Goal: Book appointment/travel/reservation

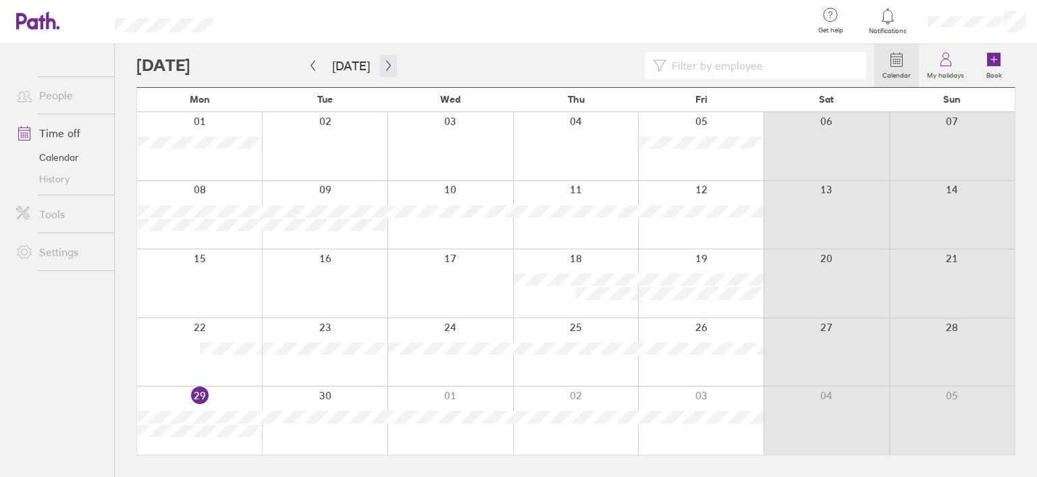
click at [386, 62] on icon "button" at bounding box center [388, 66] width 4 height 10
click at [219, 361] on div at bounding box center [199, 352] width 125 height 68
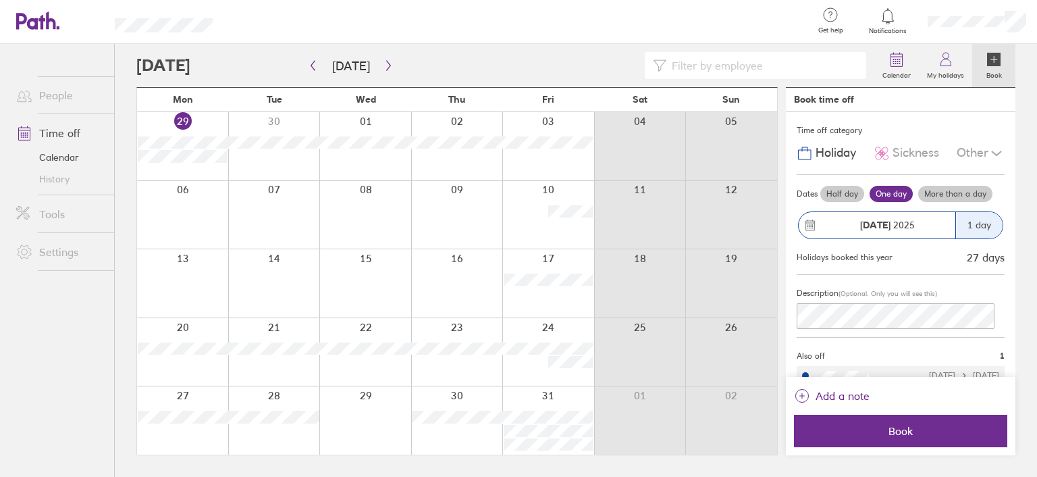
scroll to position [16, 0]
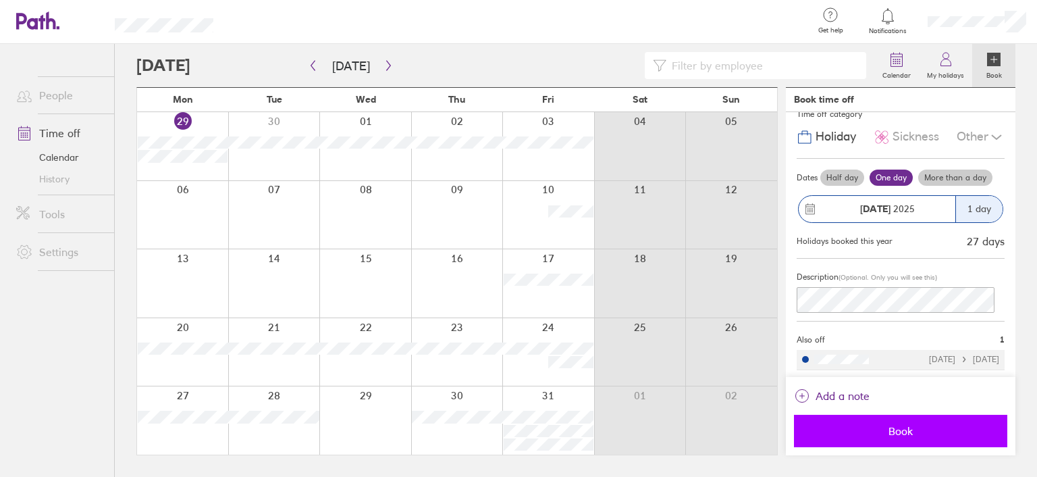
click at [895, 428] on span "Book" at bounding box center [900, 431] width 194 height 12
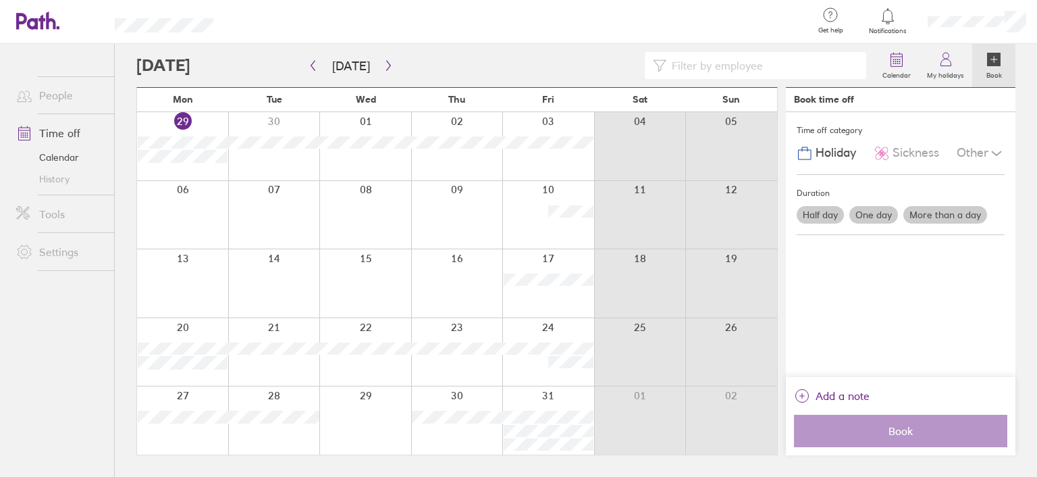
scroll to position [0, 0]
click at [384, 65] on icon "button" at bounding box center [389, 65] width 10 height 11
click at [309, 67] on icon "button" at bounding box center [313, 65] width 10 height 11
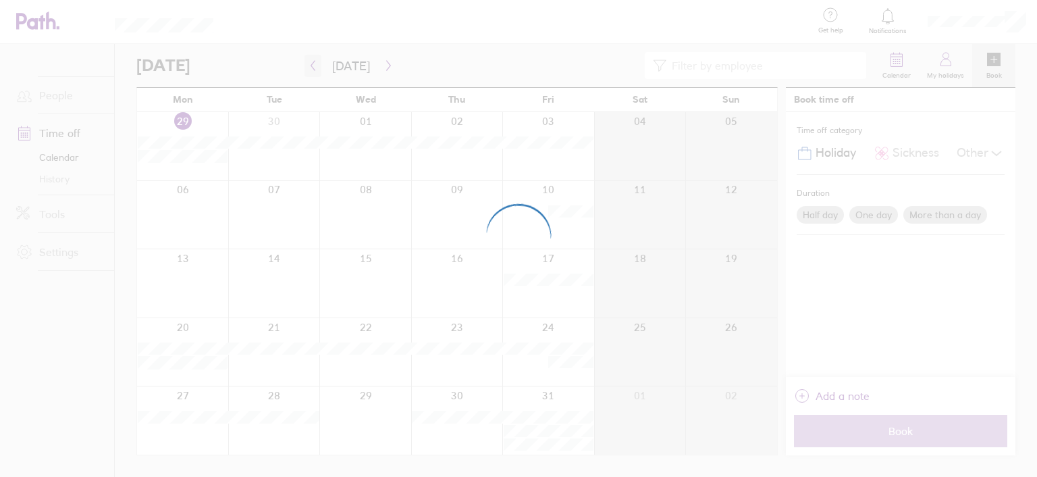
click at [309, 67] on div at bounding box center [518, 238] width 1037 height 477
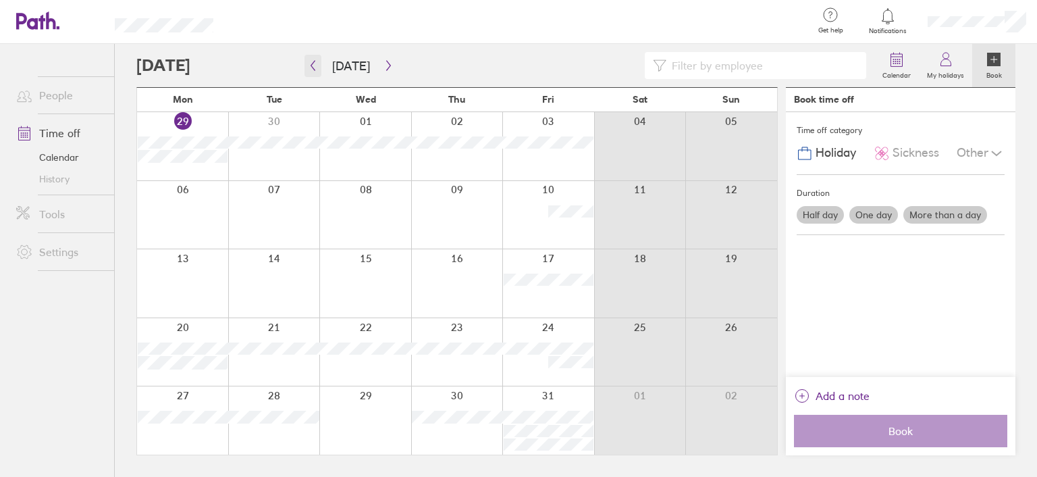
click at [309, 67] on icon "button" at bounding box center [313, 65] width 10 height 11
click at [384, 64] on icon "button" at bounding box center [389, 65] width 10 height 11
click at [947, 64] on icon at bounding box center [946, 59] width 16 height 16
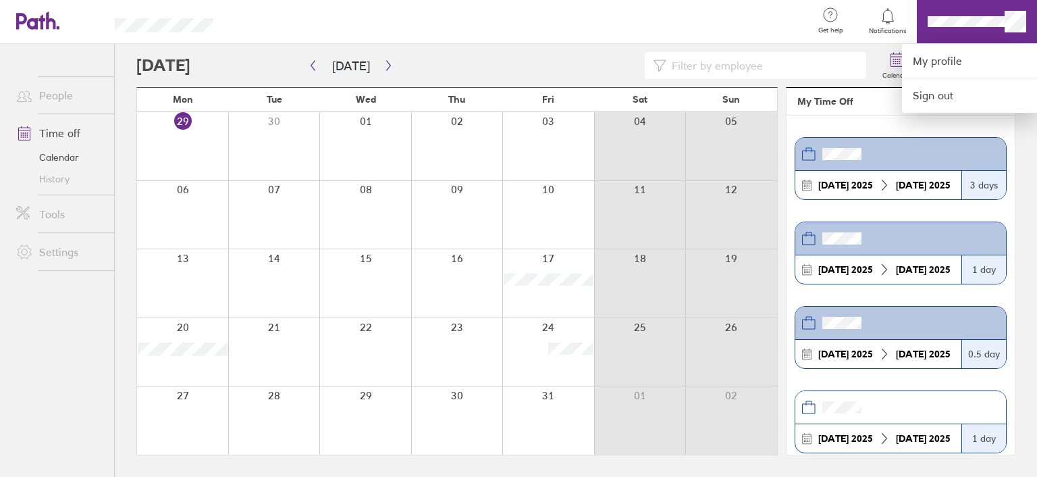
click at [384, 64] on div at bounding box center [518, 238] width 1037 height 477
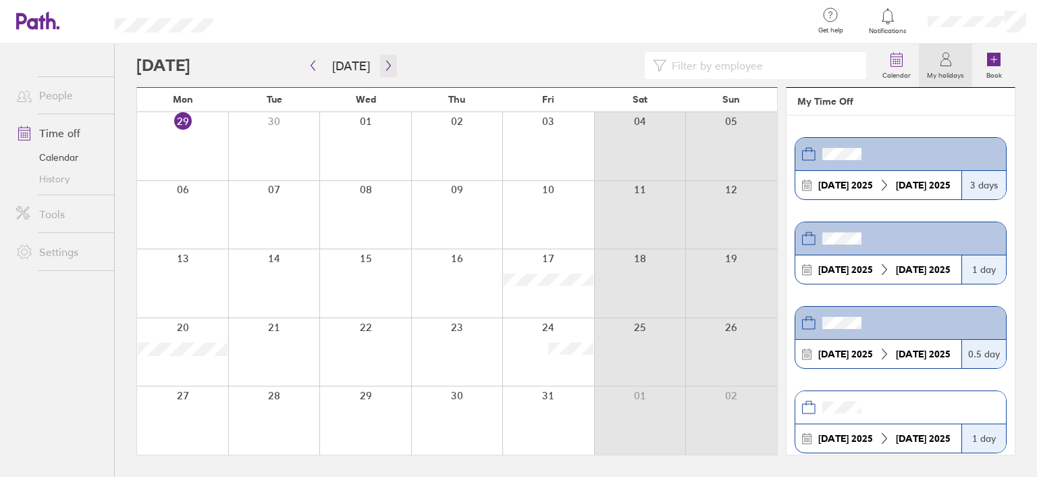
click at [384, 63] on icon "button" at bounding box center [389, 65] width 10 height 11
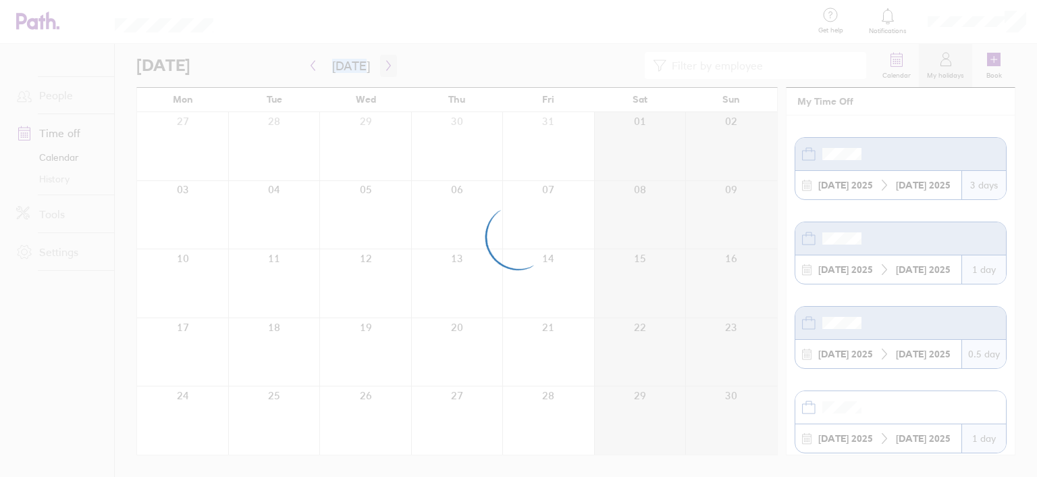
click at [384, 63] on div at bounding box center [518, 238] width 1037 height 477
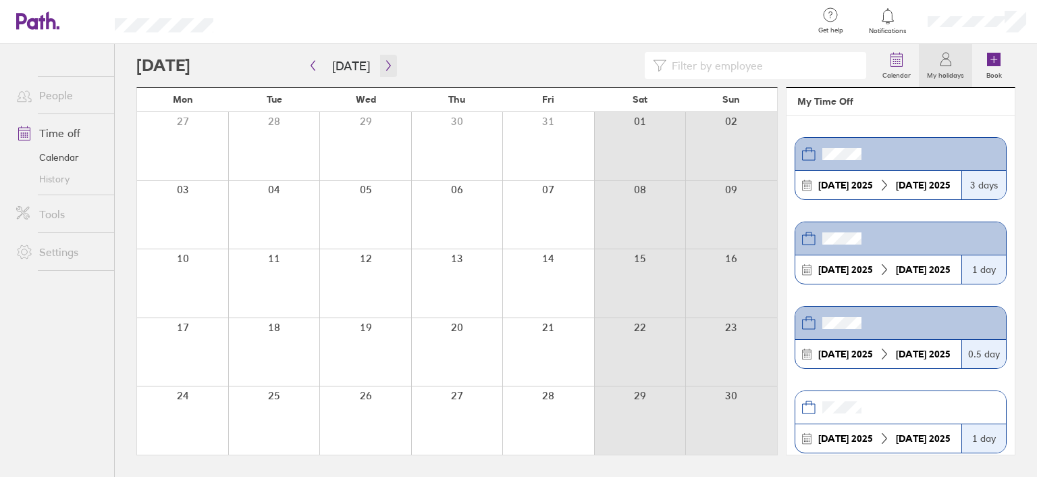
click at [384, 63] on icon "button" at bounding box center [389, 65] width 10 height 11
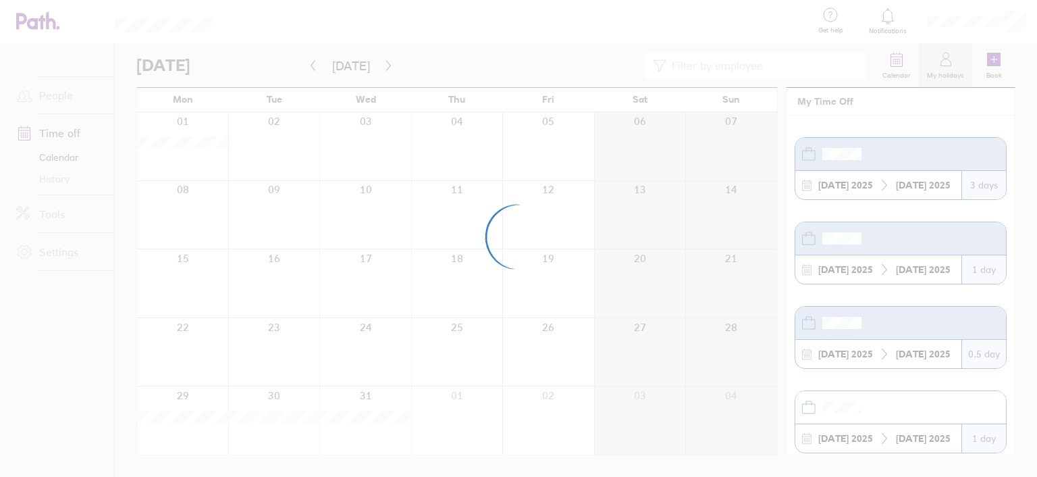
click at [383, 63] on div at bounding box center [518, 238] width 1037 height 477
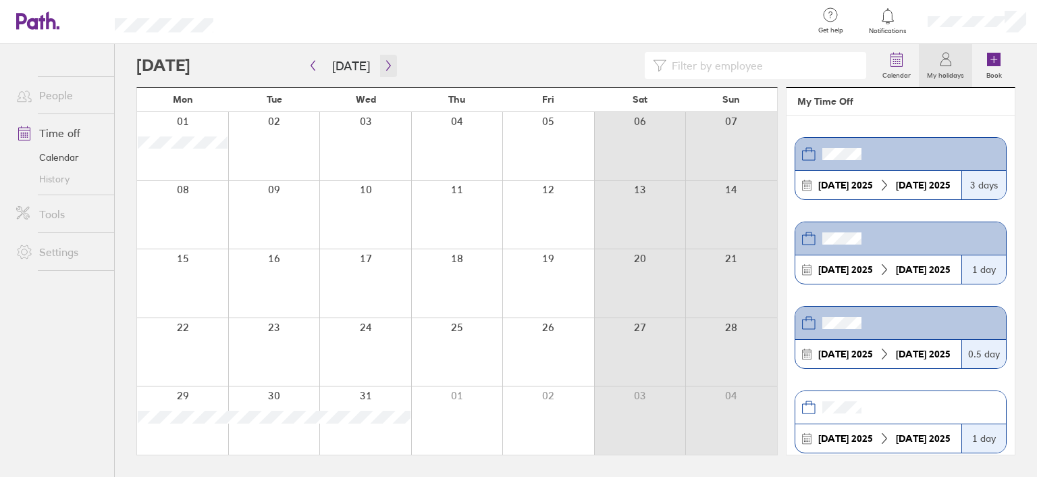
click at [384, 63] on icon "button" at bounding box center [389, 65] width 10 height 11
click at [313, 64] on icon "button" at bounding box center [313, 65] width 10 height 11
click at [389, 63] on button "button" at bounding box center [388, 66] width 17 height 22
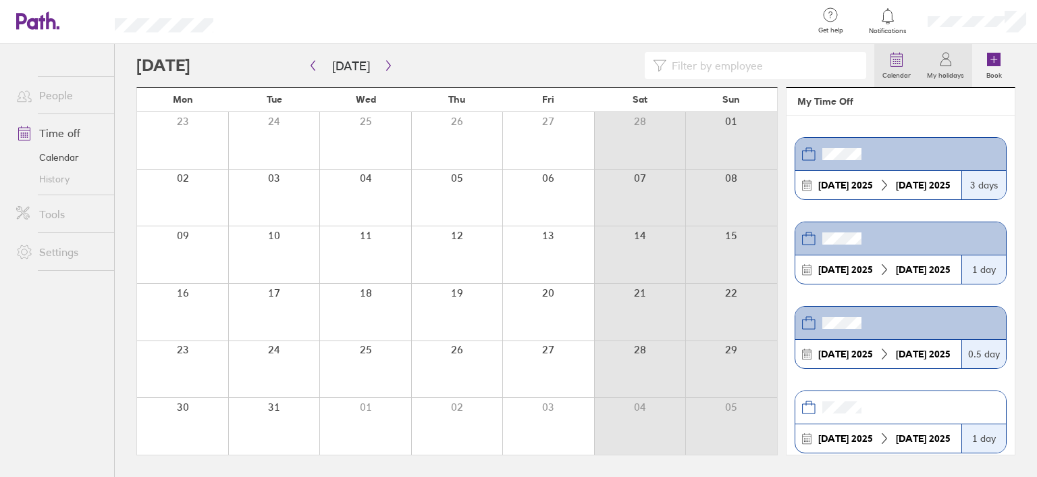
click at [897, 68] on label "Calendar" at bounding box center [896, 74] width 45 height 12
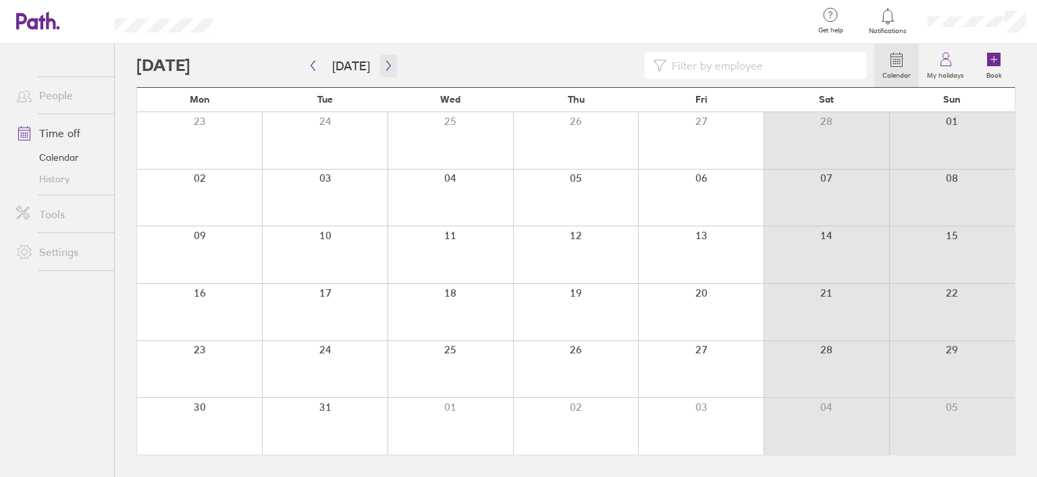
click at [385, 68] on icon "button" at bounding box center [389, 65] width 10 height 11
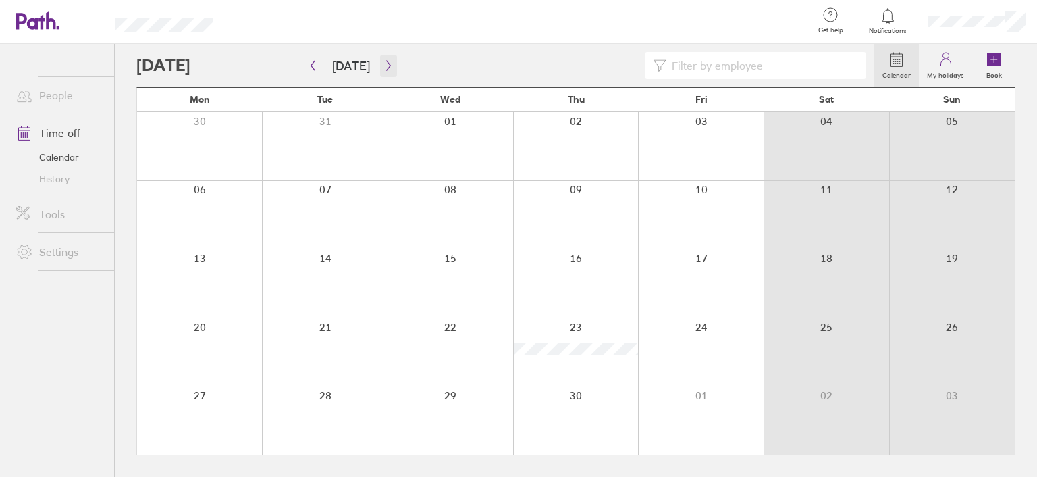
click at [385, 68] on icon "button" at bounding box center [389, 65] width 10 height 11
click at [389, 63] on button "button" at bounding box center [388, 66] width 17 height 22
click at [384, 64] on icon "button" at bounding box center [389, 65] width 10 height 11
click at [311, 64] on icon "button" at bounding box center [313, 65] width 10 height 11
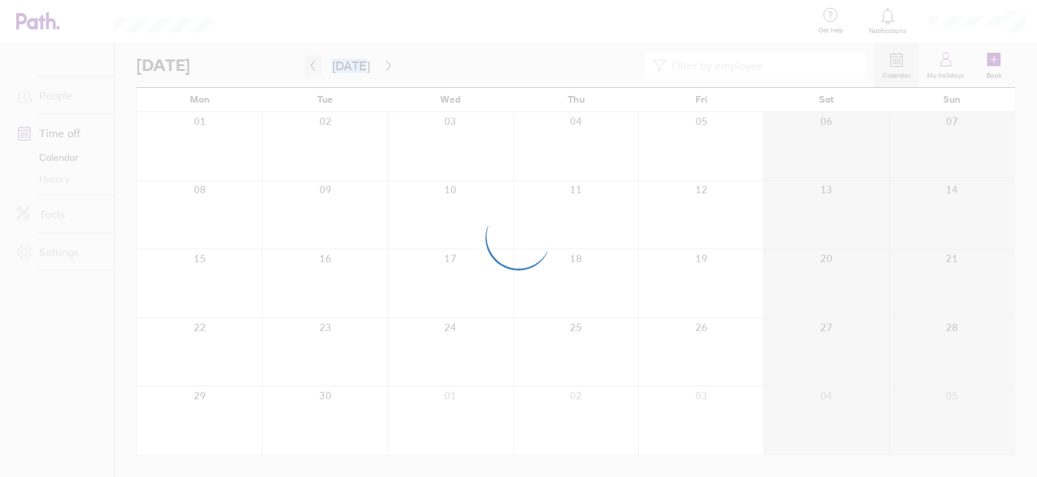
click at [311, 64] on div at bounding box center [518, 238] width 1037 height 477
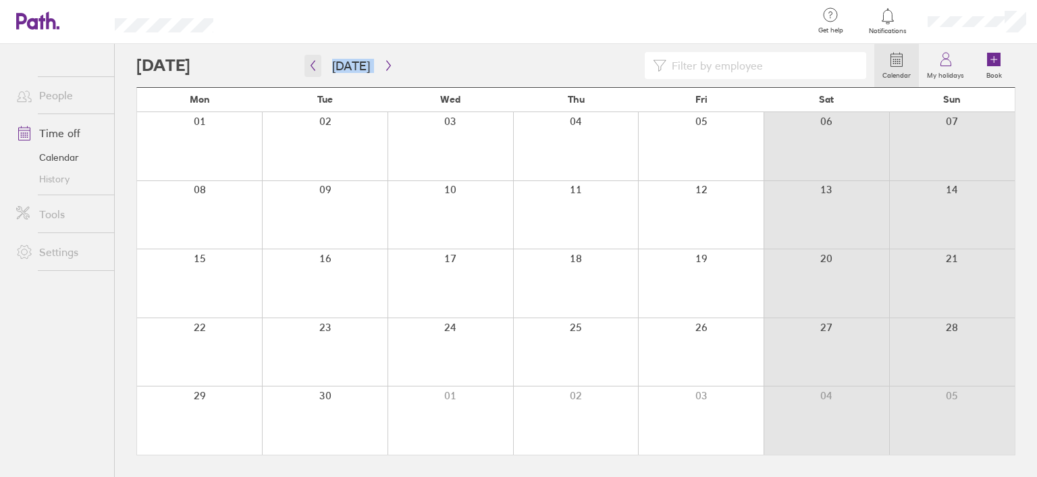
click at [311, 64] on icon "button" at bounding box center [313, 65] width 10 height 11
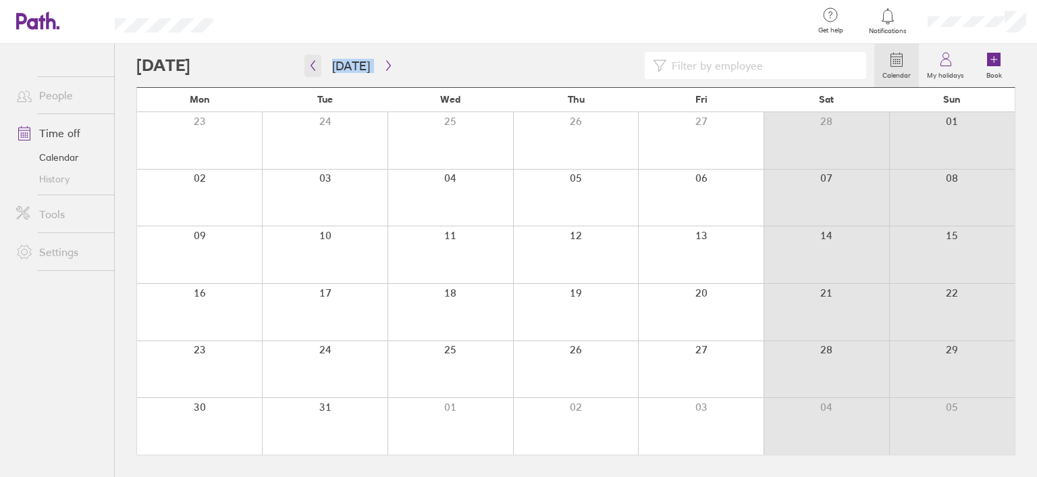
click at [311, 64] on icon "button" at bounding box center [313, 65] width 10 height 11
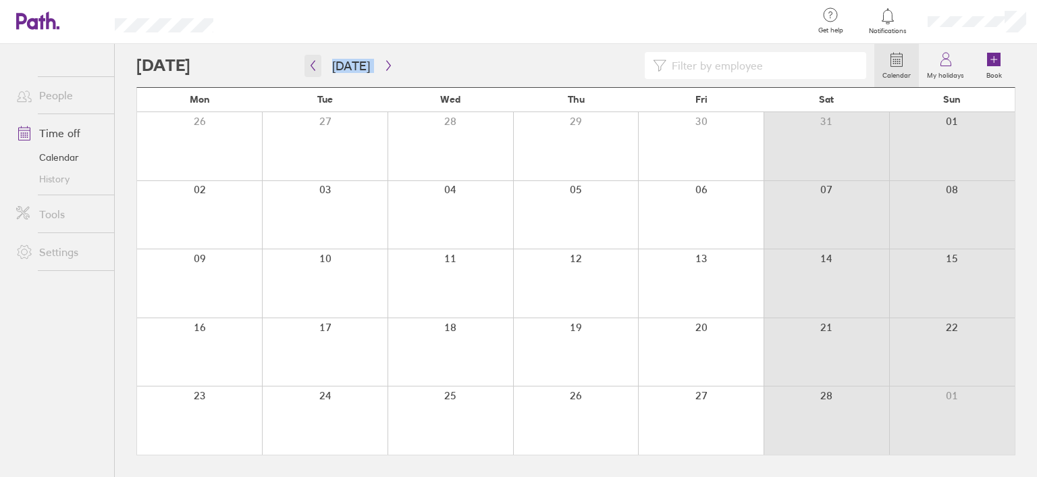
click at [311, 64] on icon "button" at bounding box center [313, 65] width 10 height 11
click at [687, 349] on div at bounding box center [701, 352] width 126 height 68
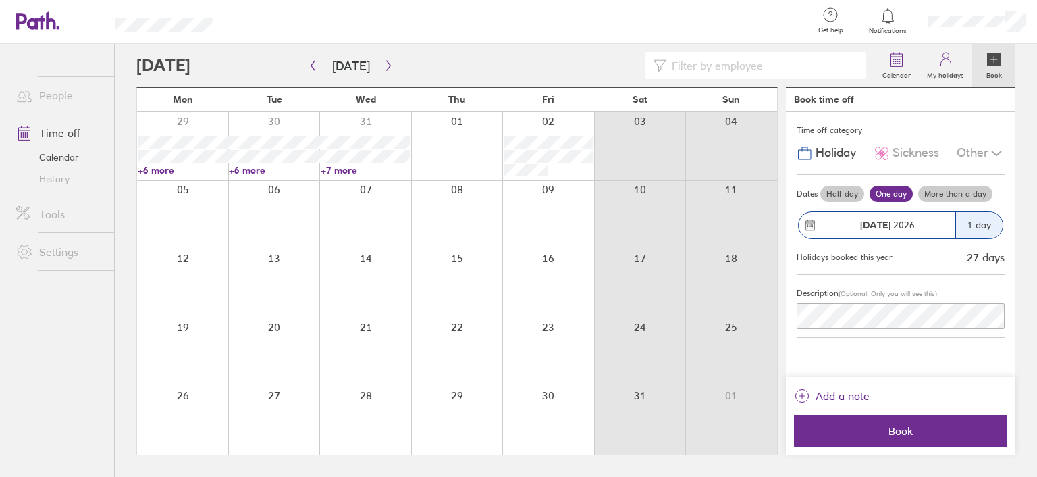
click at [839, 194] on label "Half day" at bounding box center [842, 194] width 44 height 16
click at [0, 0] on input "Half day" at bounding box center [0, 0] width 0 height 0
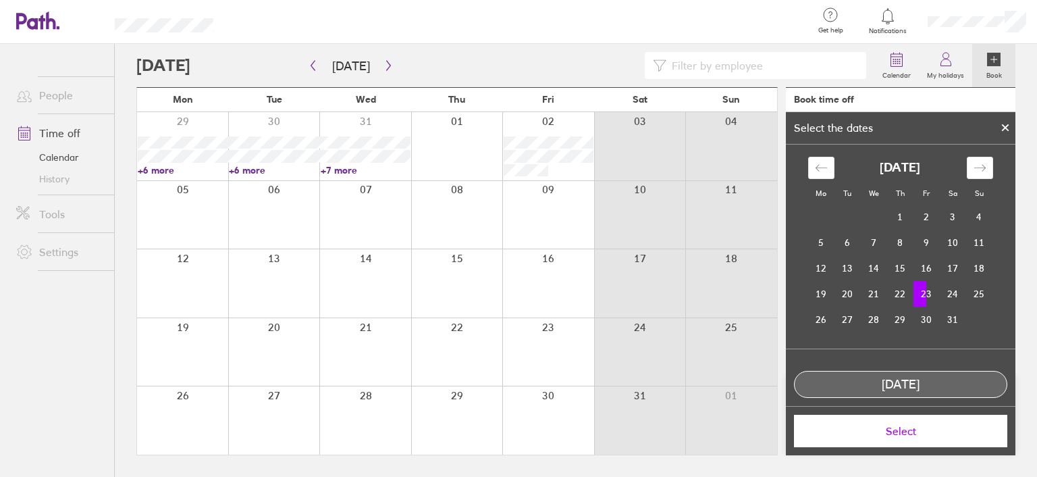
scroll to position [51, 0]
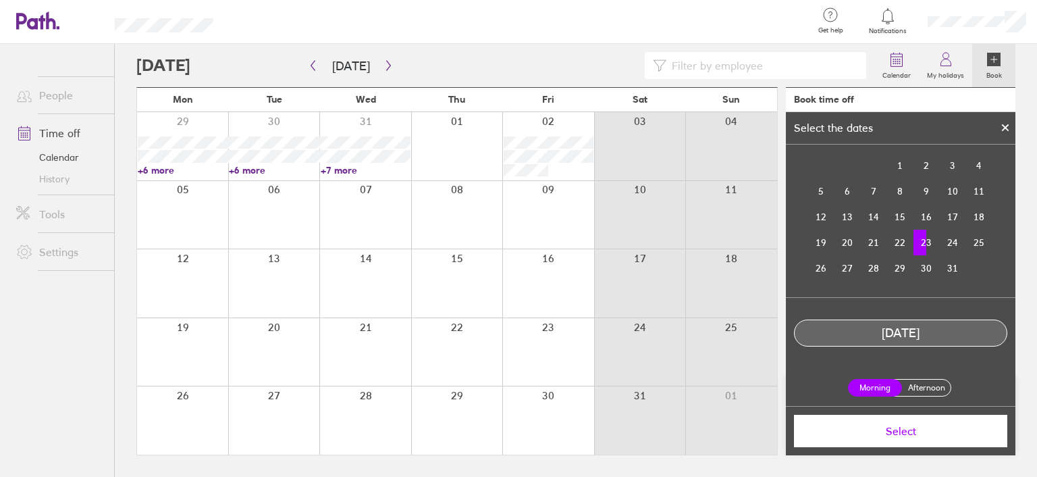
click at [918, 386] on label "Afternoon" at bounding box center [926, 387] width 54 height 16
click at [0, 0] on input "Afternoon" at bounding box center [0, 0] width 0 height 0
click at [898, 431] on span "Select" at bounding box center [900, 431] width 194 height 12
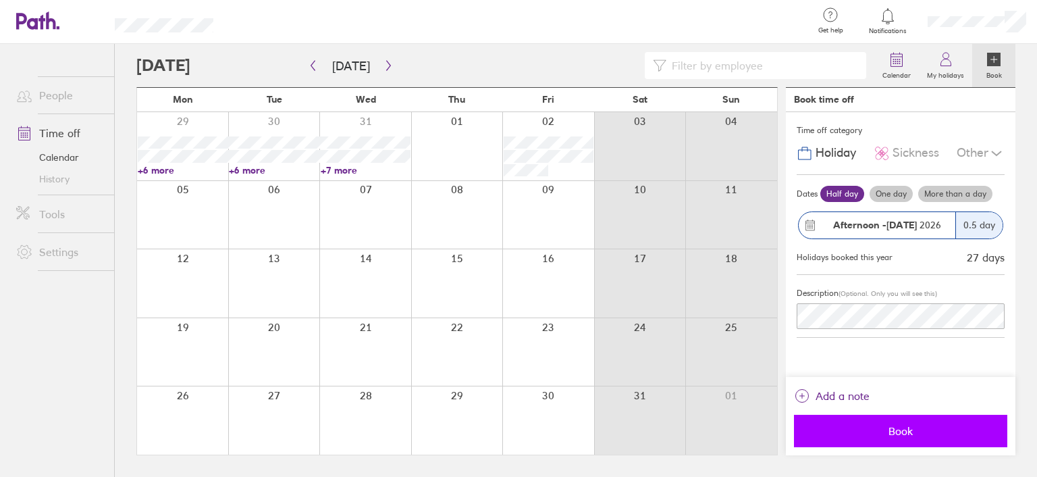
click at [897, 434] on span "Book" at bounding box center [900, 431] width 194 height 12
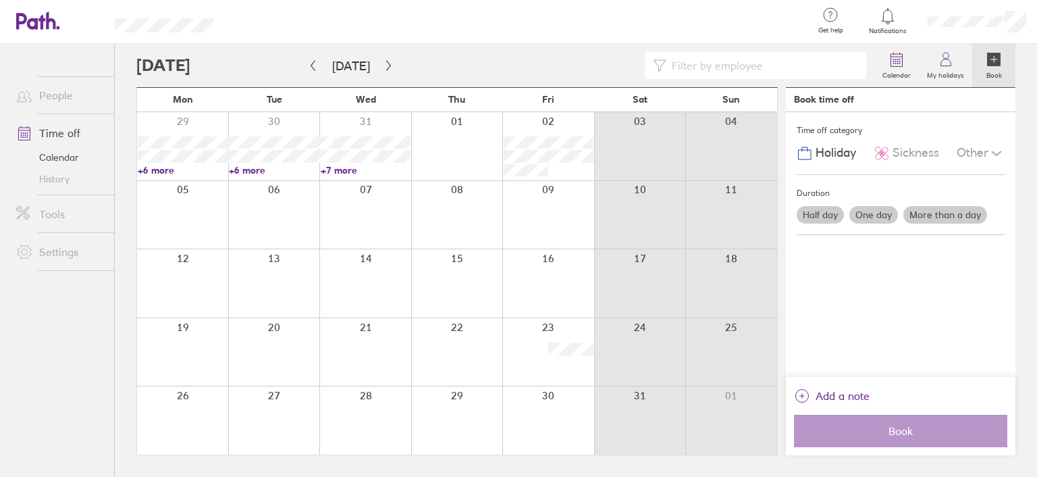
click at [180, 420] on div at bounding box center [182, 420] width 91 height 68
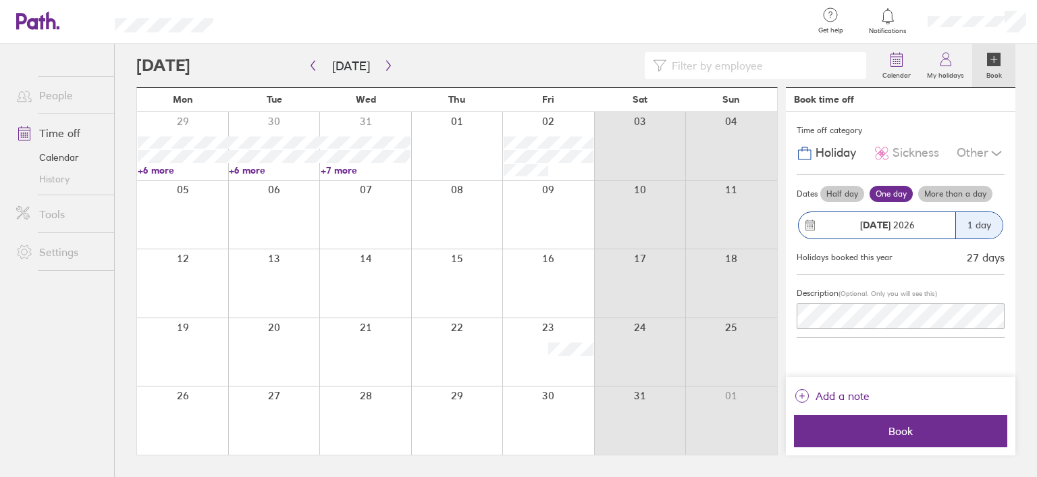
click at [835, 196] on label "Half day" at bounding box center [842, 194] width 44 height 16
click at [0, 0] on input "Half day" at bounding box center [0, 0] width 0 height 0
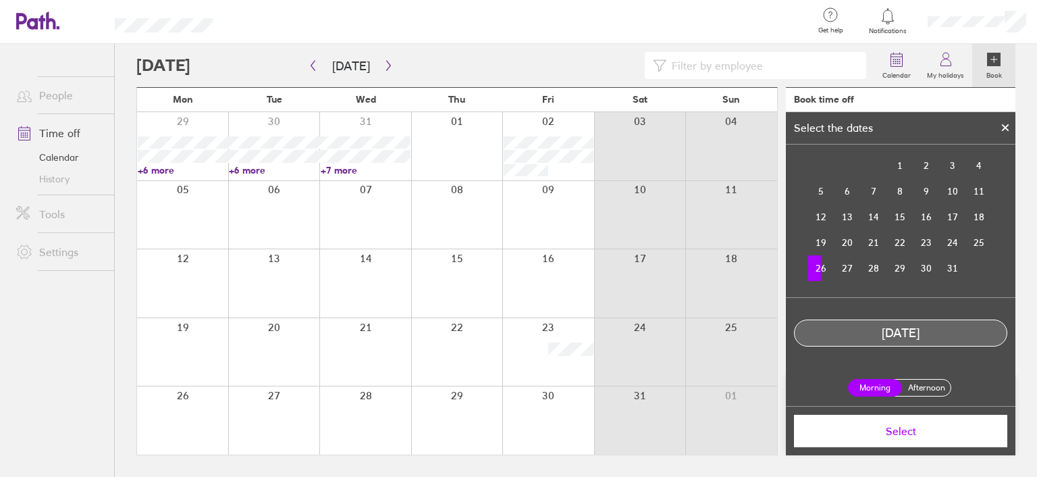
click at [899, 435] on span "Select" at bounding box center [900, 431] width 194 height 12
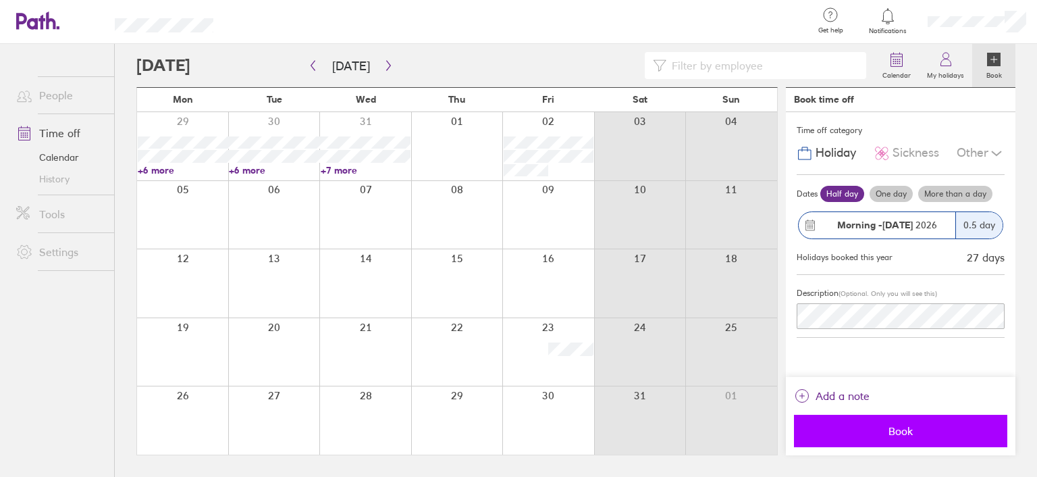
click at [882, 432] on span "Book" at bounding box center [900, 431] width 194 height 12
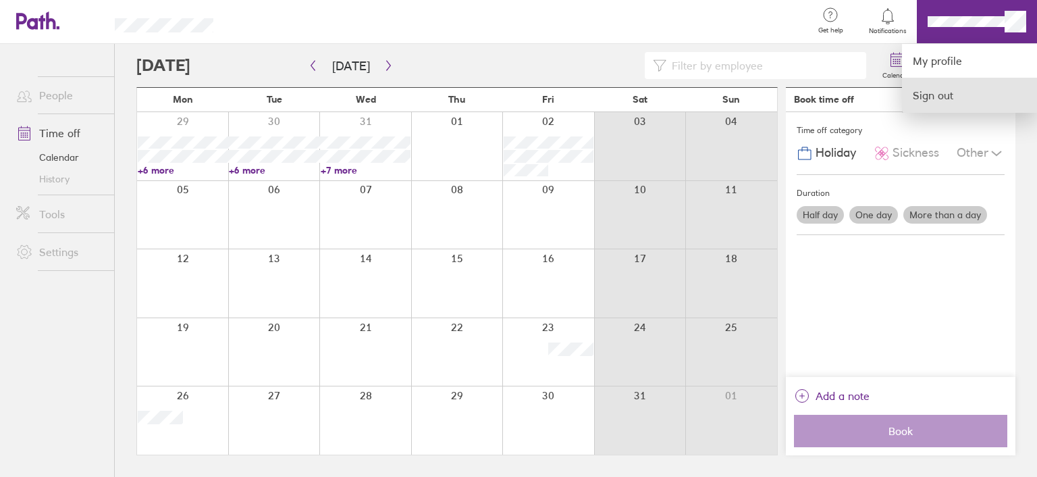
click at [929, 97] on link "Sign out" at bounding box center [969, 95] width 135 height 34
